Goal: Check status: Check status

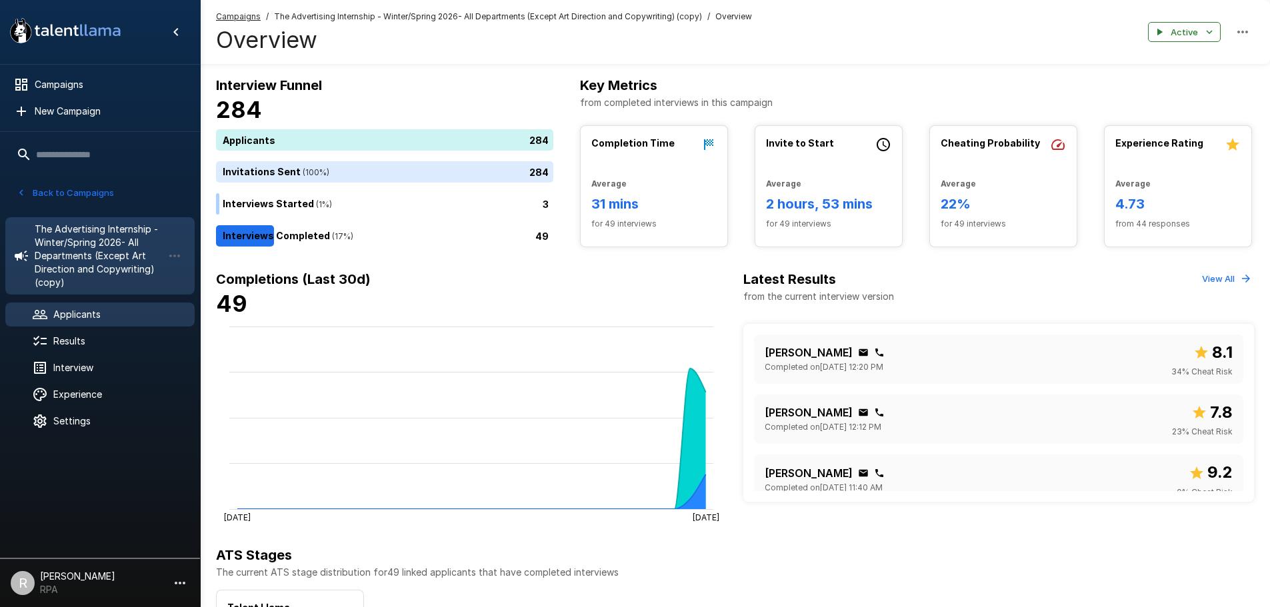
click at [85, 325] on div "Applicants" at bounding box center [99, 315] width 189 height 24
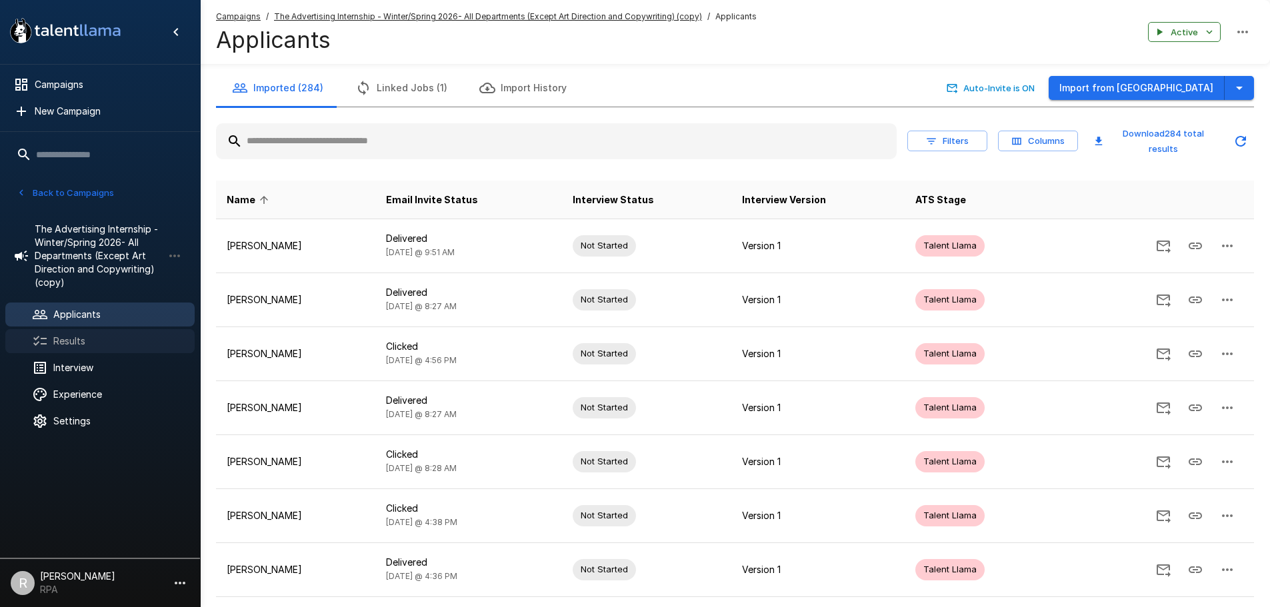
click at [87, 347] on span "Results" at bounding box center [118, 341] width 131 height 13
